Goal: Task Accomplishment & Management: Complete application form

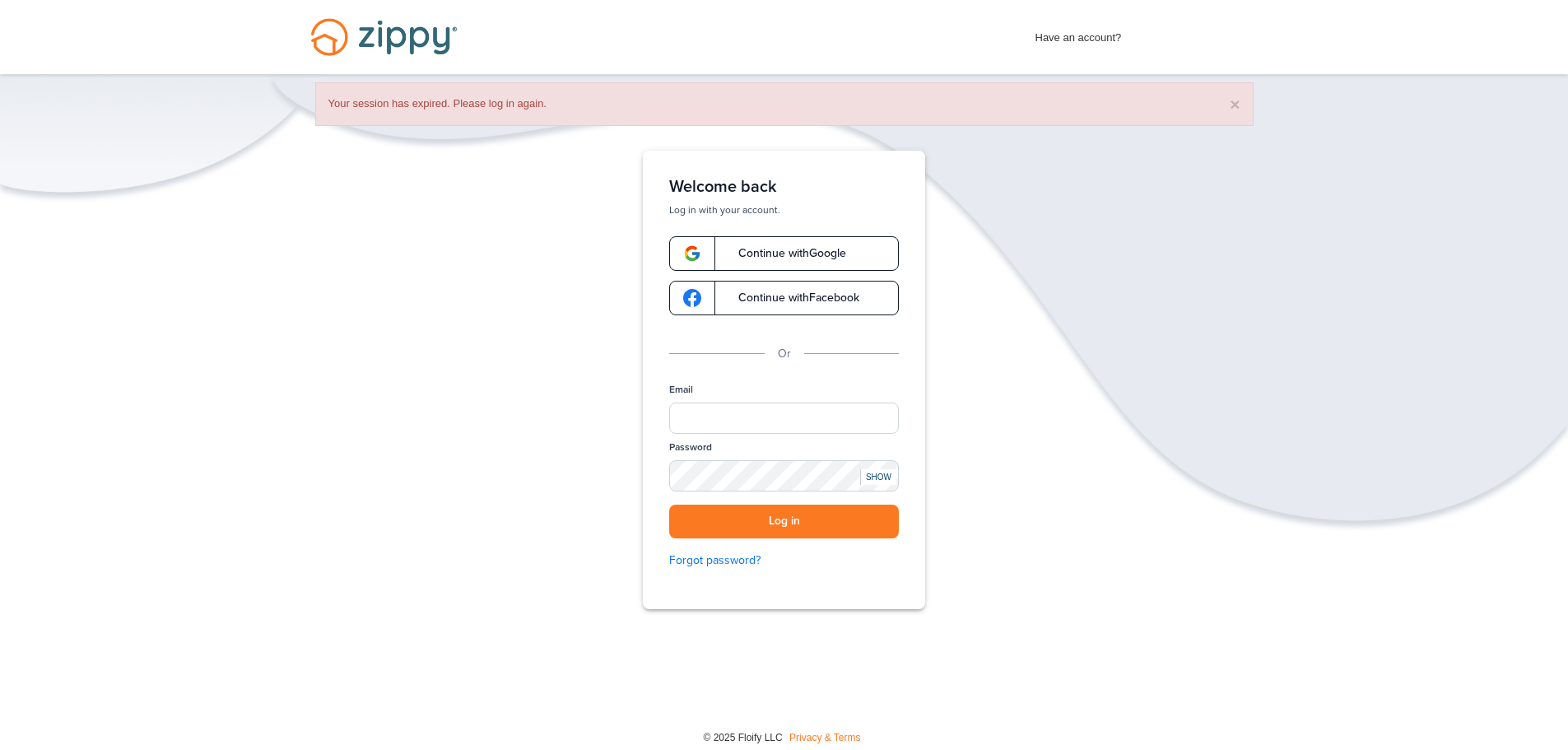
click at [796, 239] on link "Continue with Google" at bounding box center [784, 253] width 230 height 35
